Goal: Task Accomplishment & Management: Manage account settings

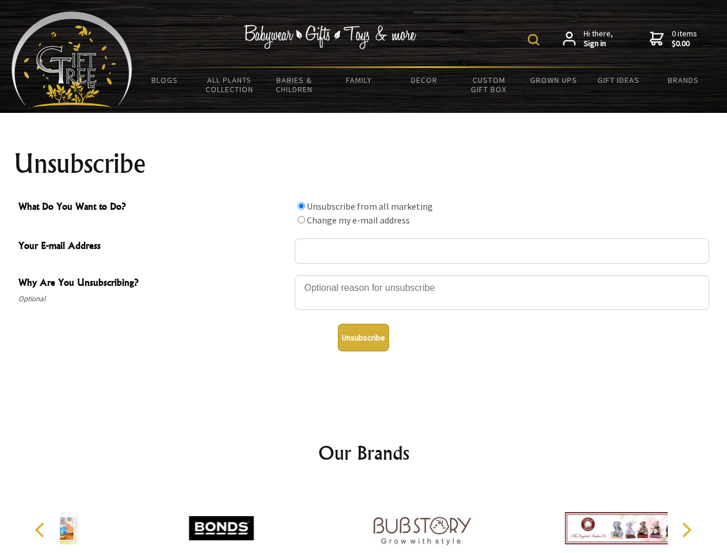
click at [536, 40] on img at bounding box center [534, 40] width 12 height 12
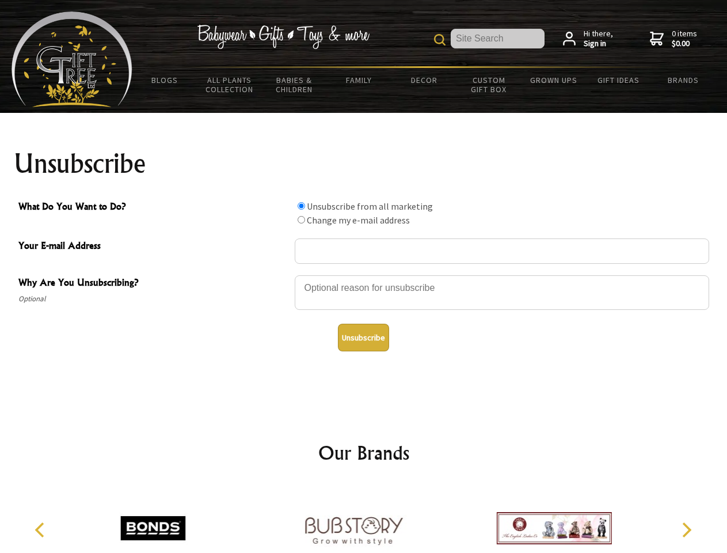
click at [364, 275] on div at bounding box center [502, 294] width 415 height 40
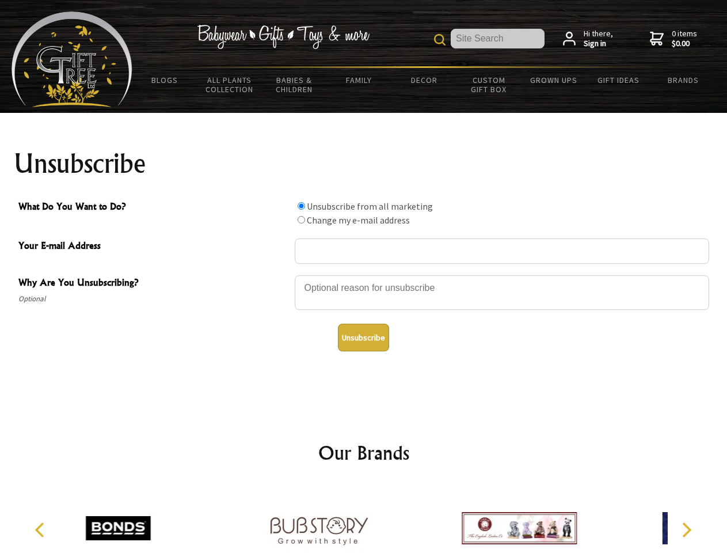
click at [301, 206] on input "What Do You Want to Do?" at bounding box center [301, 205] width 7 height 7
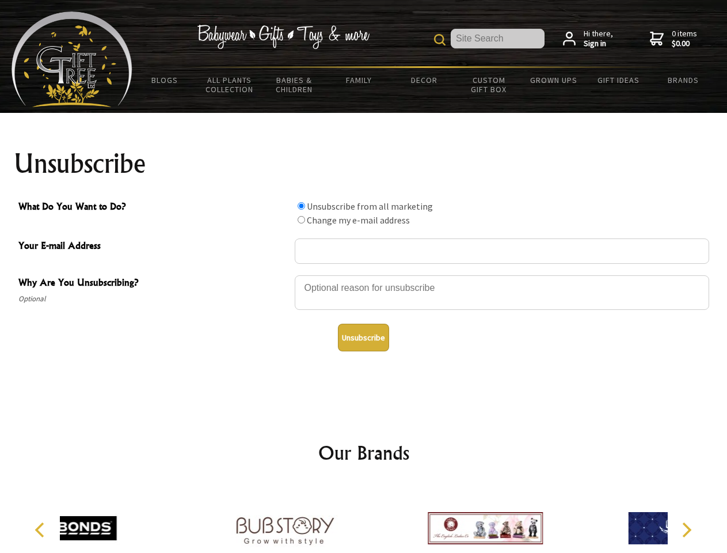
click at [301, 219] on input "What Do You Want to Do?" at bounding box center [301, 219] width 7 height 7
radio input "true"
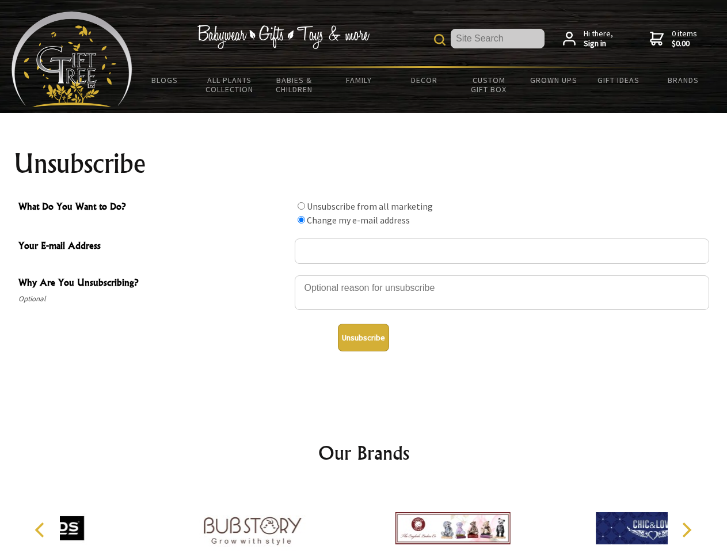
click at [363, 338] on button "Unsubscribe" at bounding box center [363, 338] width 51 height 28
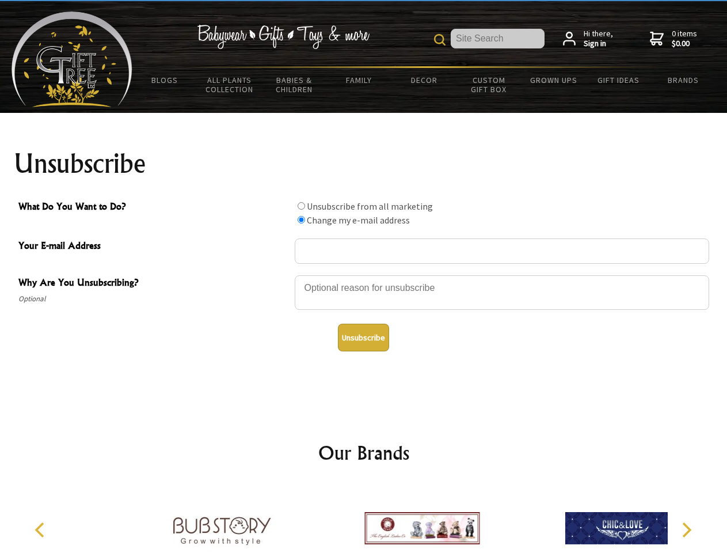
click at [365, 519] on img at bounding box center [422, 528] width 115 height 86
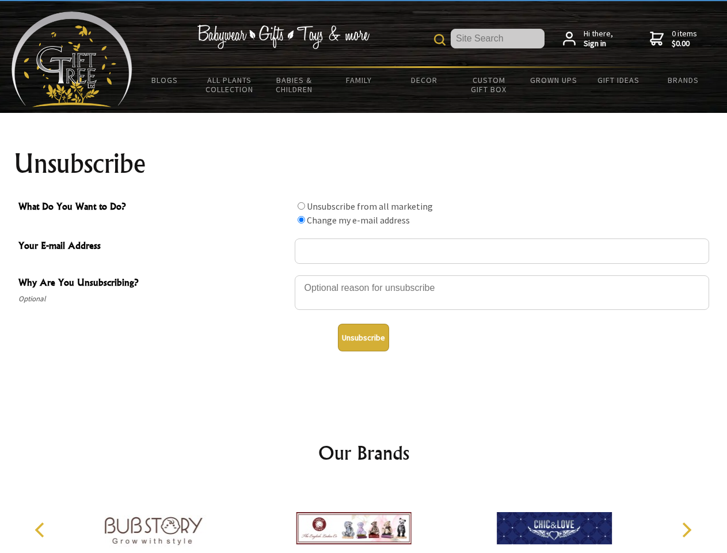
click at [41, 530] on icon "Previous" at bounding box center [40, 529] width 15 height 15
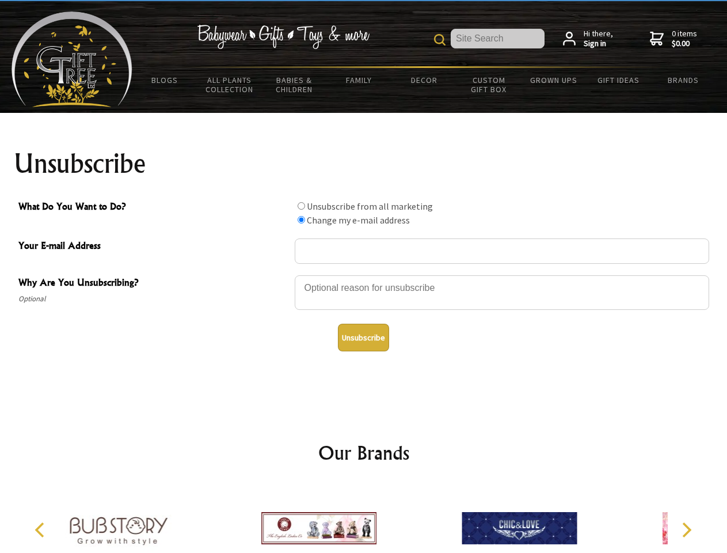
click at [687, 530] on icon "Next" at bounding box center [685, 529] width 15 height 15
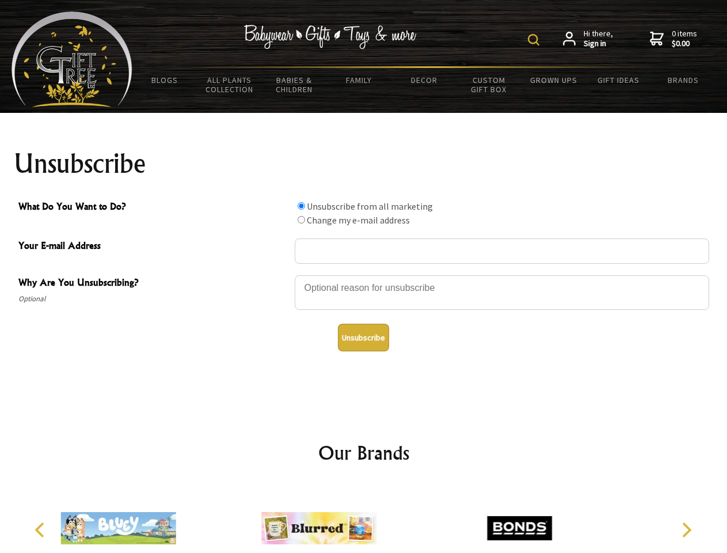
click at [536, 40] on img at bounding box center [534, 40] width 12 height 12
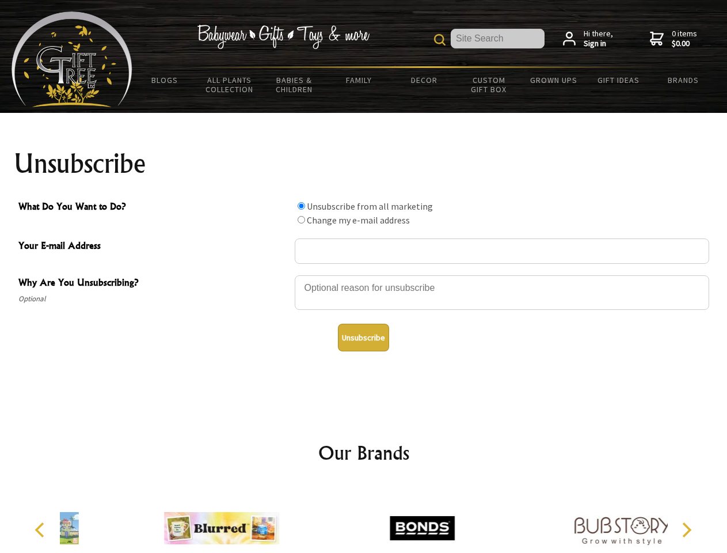
click at [364, 275] on div at bounding box center [502, 294] width 415 height 40
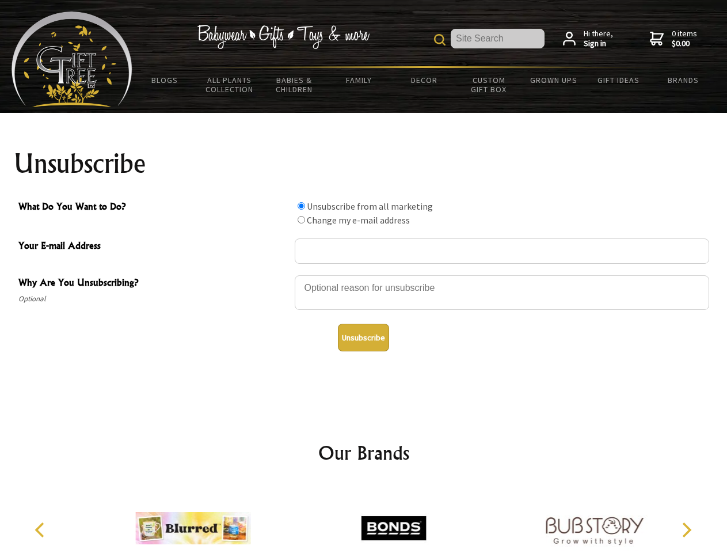
click at [301, 206] on input "What Do You Want to Do?" at bounding box center [301, 205] width 7 height 7
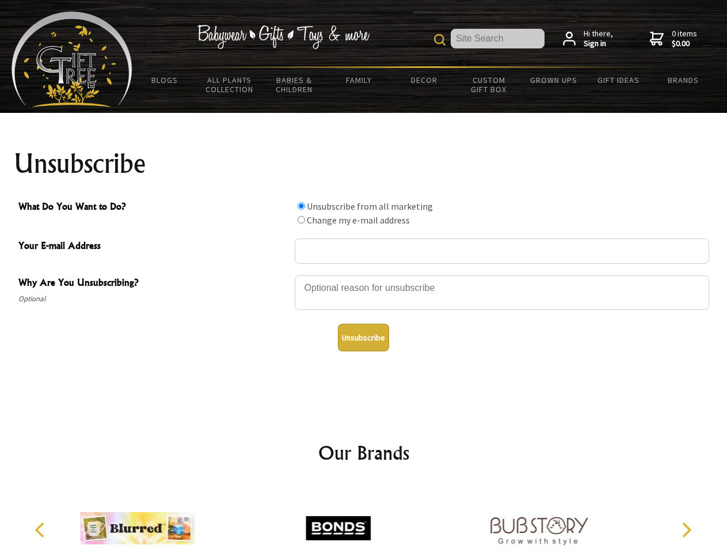
click at [301, 219] on input "What Do You Want to Do?" at bounding box center [301, 219] width 7 height 7
radio input "true"
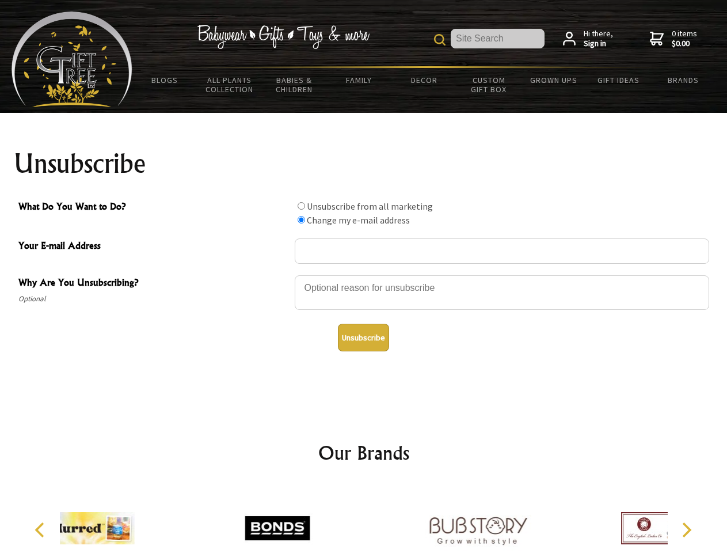
click at [363, 338] on button "Unsubscribe" at bounding box center [363, 338] width 51 height 28
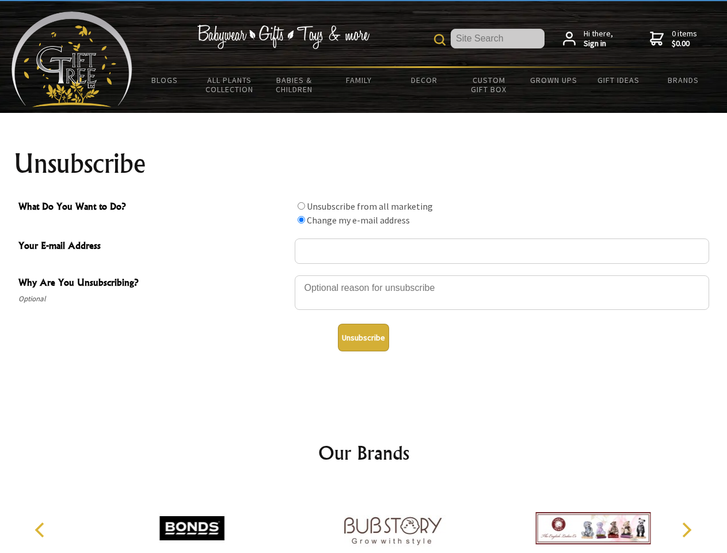
click at [41, 530] on icon "Previous" at bounding box center [40, 529] width 15 height 15
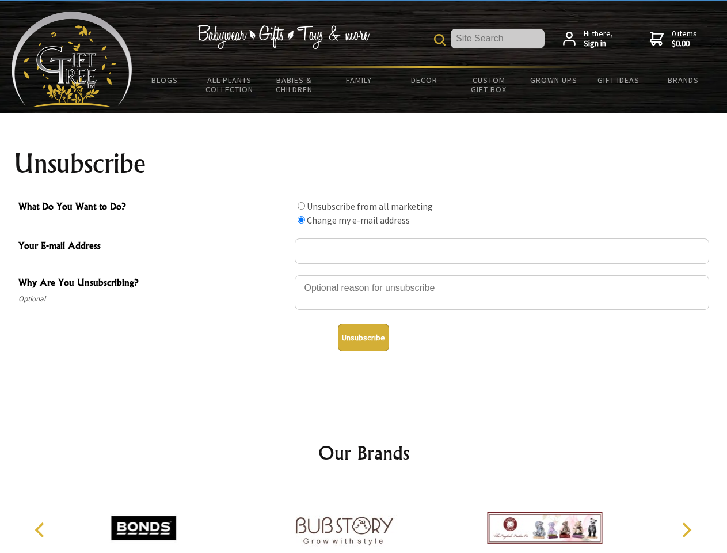
click at [687, 530] on icon "Next" at bounding box center [685, 529] width 15 height 15
